Goal: Find specific page/section: Find specific page/section

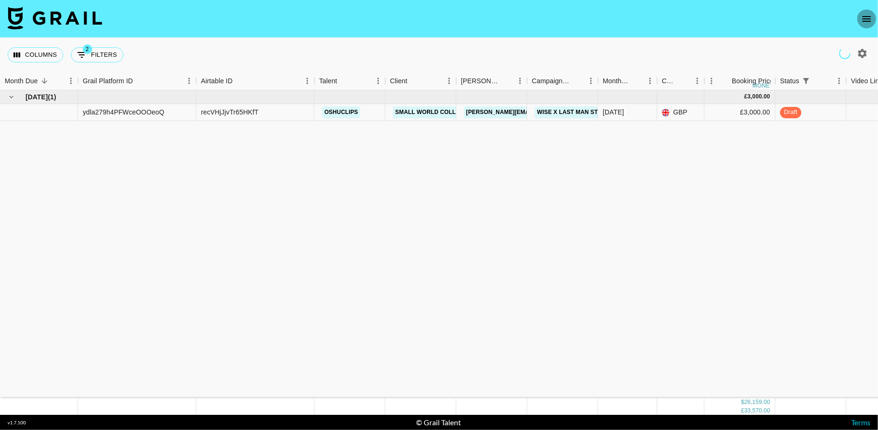
click at [867, 20] on icon "open drawer" at bounding box center [866, 18] width 11 height 11
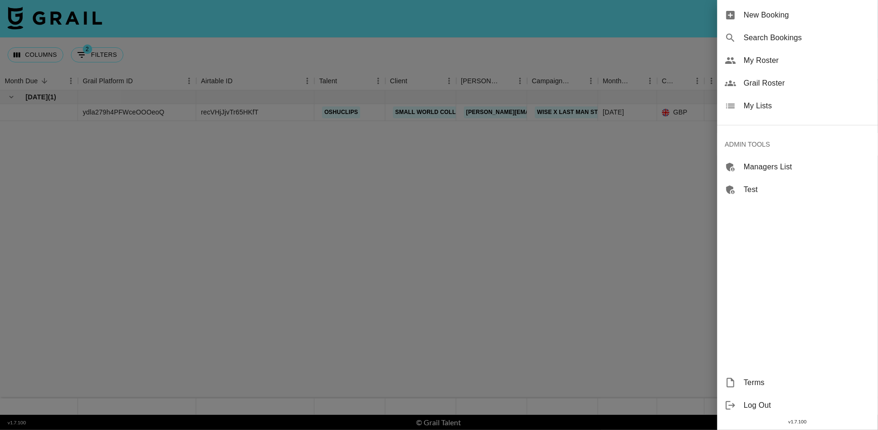
click at [765, 85] on div at bounding box center [439, 215] width 878 height 430
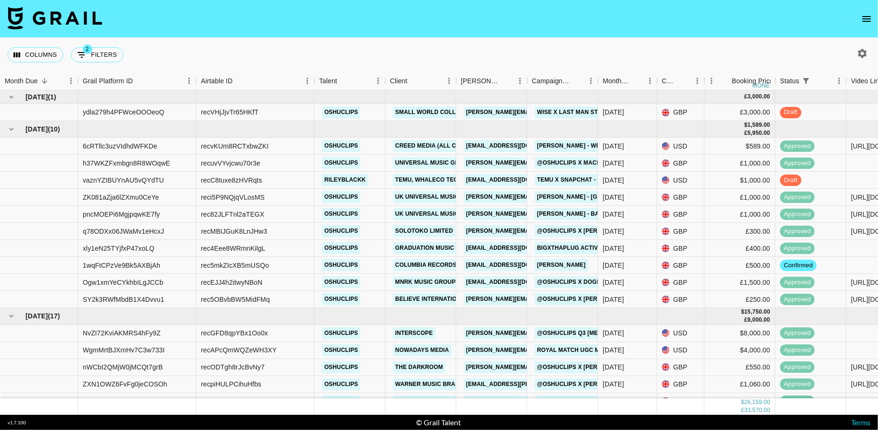
click at [865, 21] on icon "open drawer" at bounding box center [866, 19] width 9 height 6
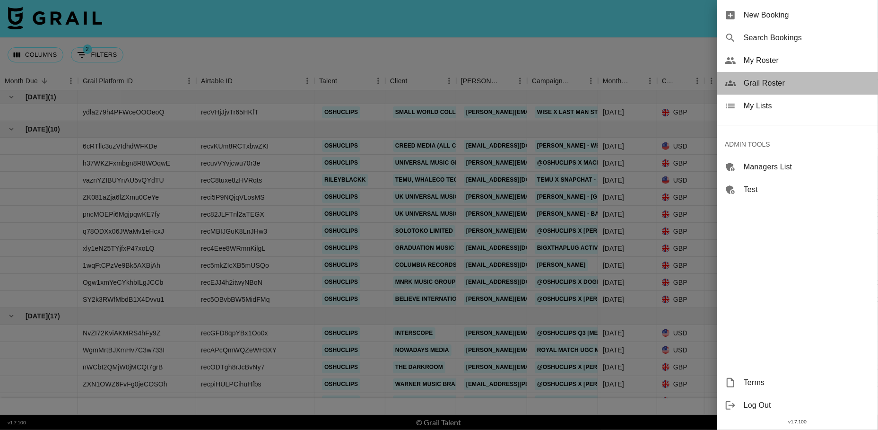
click at [759, 84] on span "Grail Roster" at bounding box center [806, 83] width 127 height 11
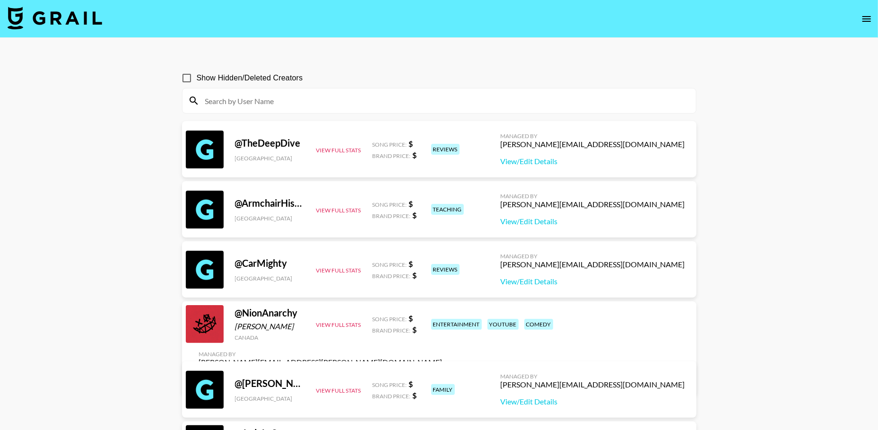
click at [243, 98] on input at bounding box center [444, 100] width 491 height 15
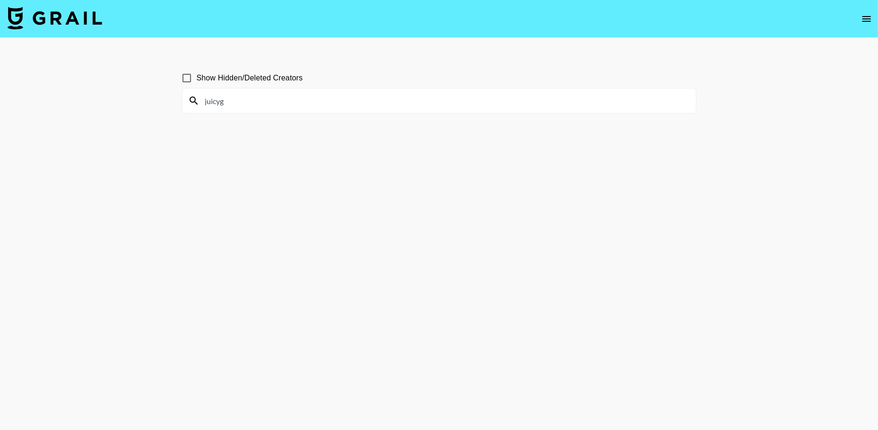
type input "juicyg"
click at [184, 79] on input "Show Hidden/Deleted Creators" at bounding box center [187, 78] width 20 height 20
checkbox input "true"
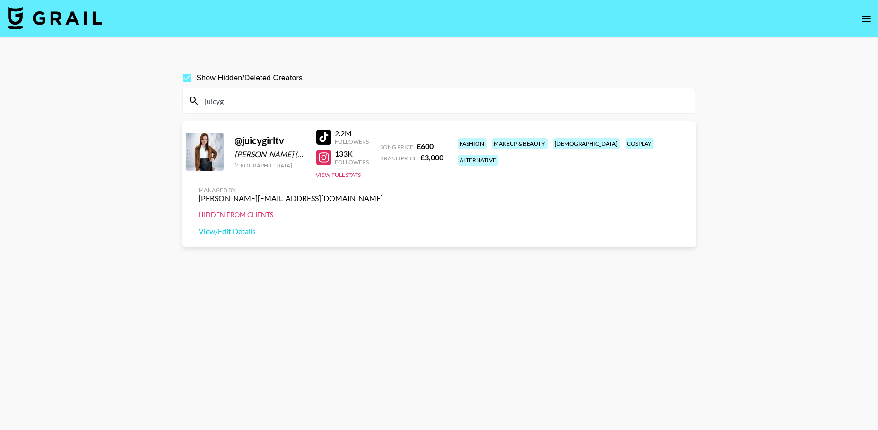
click at [326, 145] on div at bounding box center [323, 136] width 15 height 15
click at [318, 94] on input "juicyg" at bounding box center [444, 100] width 491 height 15
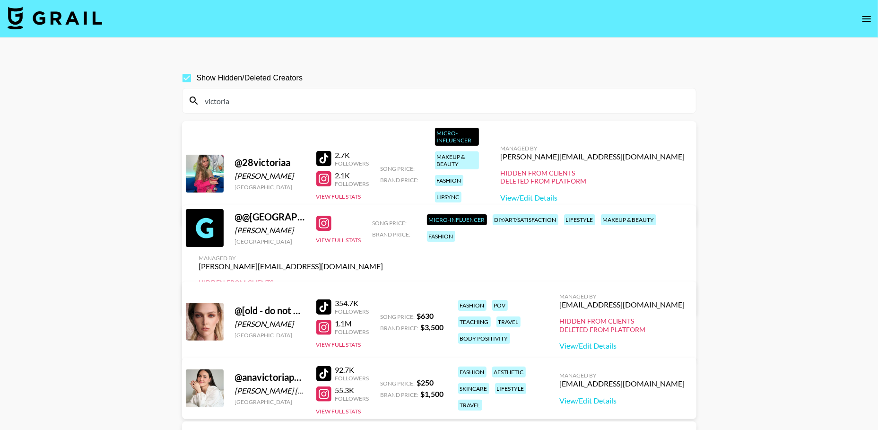
type input "victoria"
click at [185, 76] on input "Show Hidden/Deleted Creators" at bounding box center [187, 78] width 20 height 20
checkbox input "false"
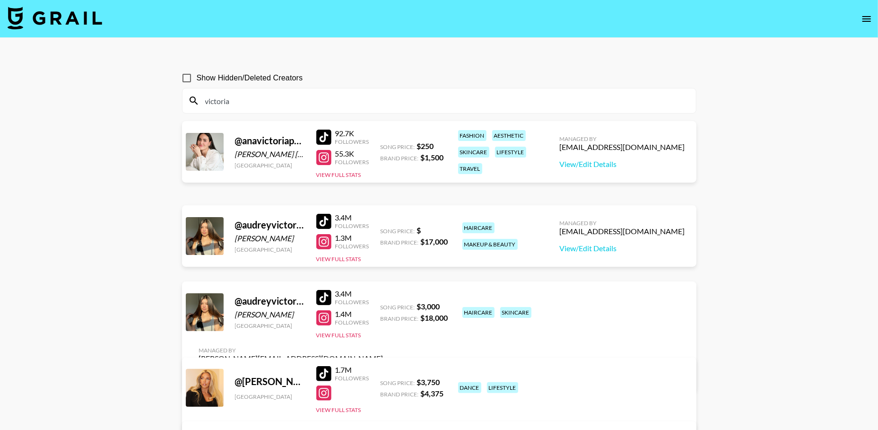
click at [263, 104] on input "victoria" at bounding box center [444, 100] width 491 height 15
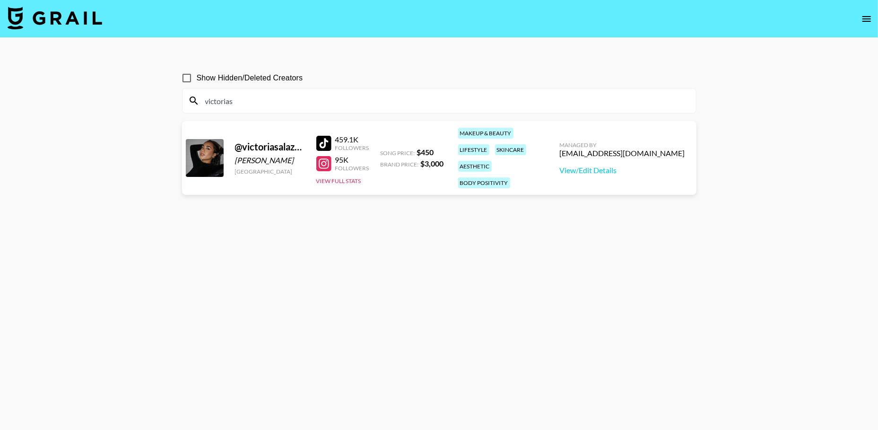
type input "victorias"
click at [86, 11] on img at bounding box center [55, 18] width 95 height 23
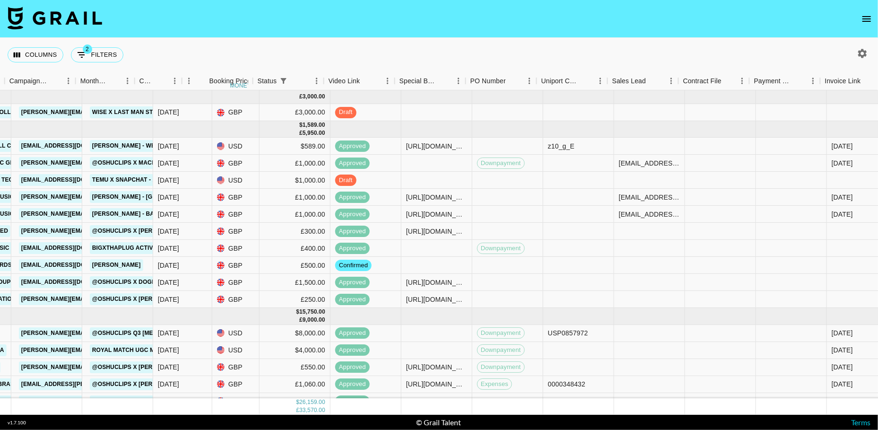
scroll to position [0, 573]
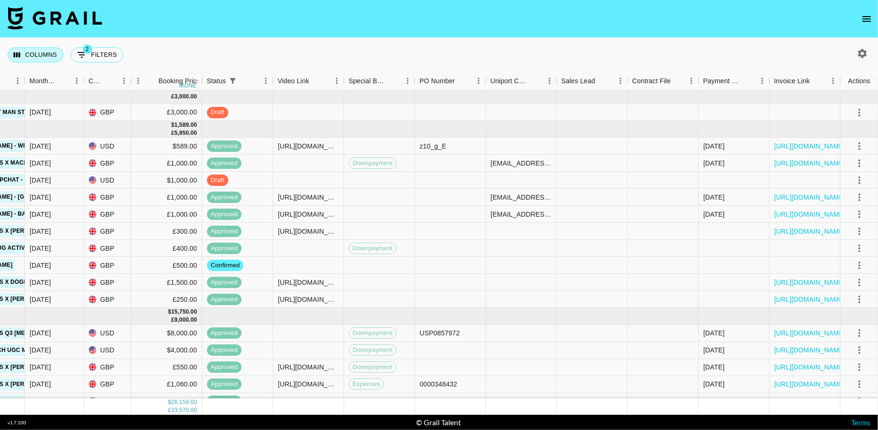
click at [43, 58] on button "Columns" at bounding box center [36, 54] width 56 height 15
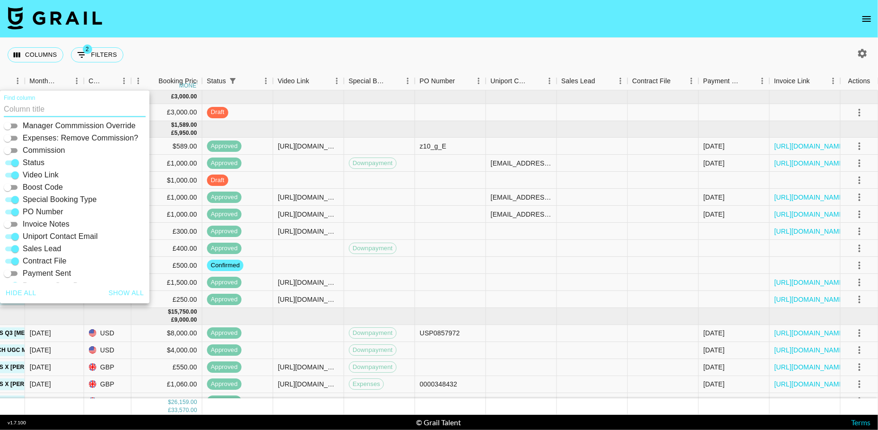
scroll to position [227, 0]
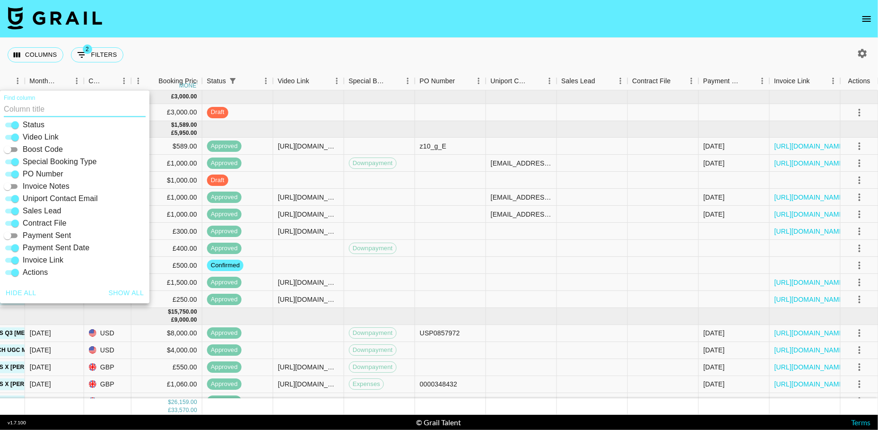
click at [13, 236] on input "Payment Sent" at bounding box center [8, 235] width 34 height 11
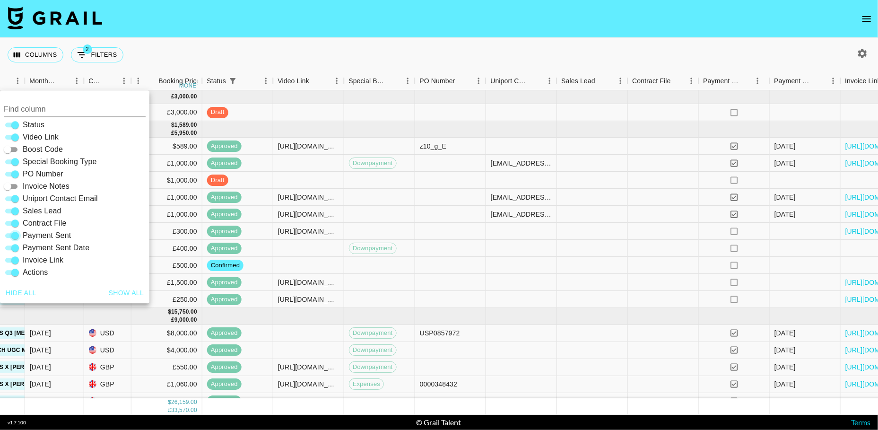
click at [13, 236] on input "Payment Sent" at bounding box center [15, 235] width 34 height 11
checkbox input "false"
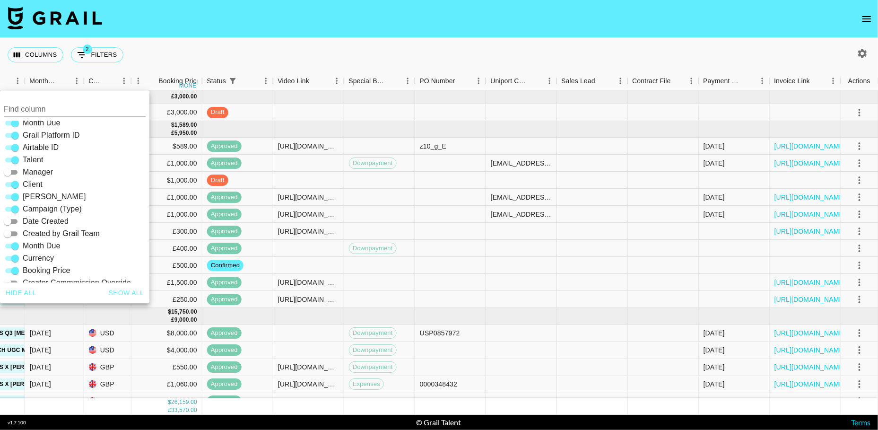
scroll to position [0, 0]
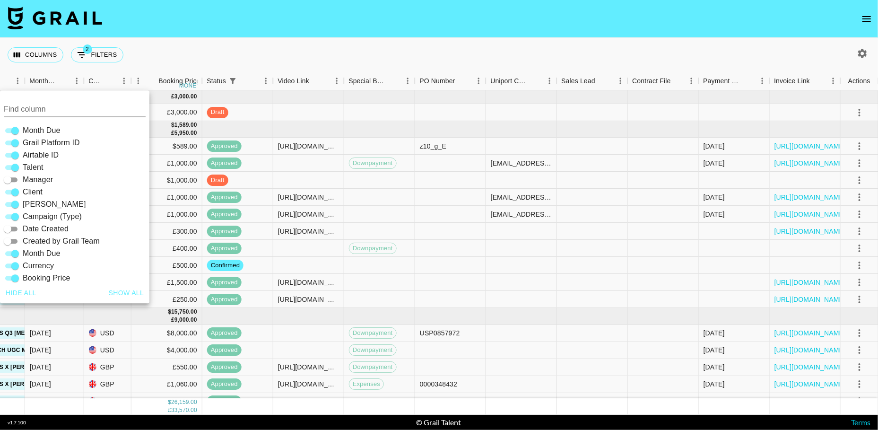
click at [170, 54] on div "Columns 2 Filters + Booking" at bounding box center [439, 55] width 878 height 34
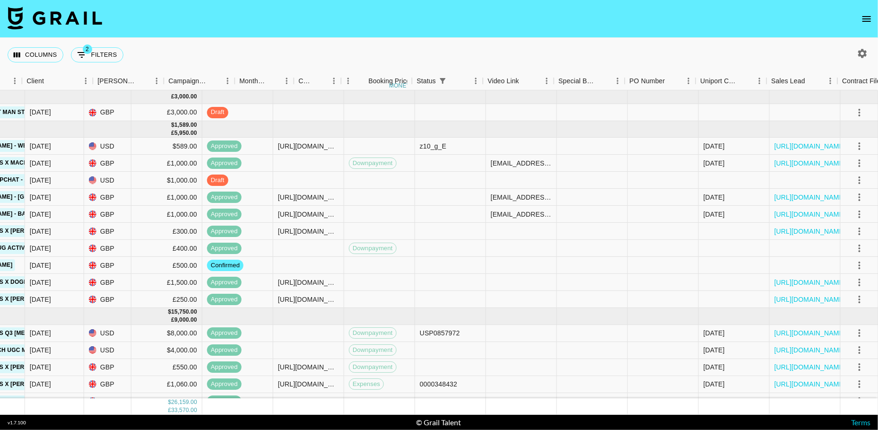
scroll to position [14, 363]
